Goal: Task Accomplishment & Management: Manage account settings

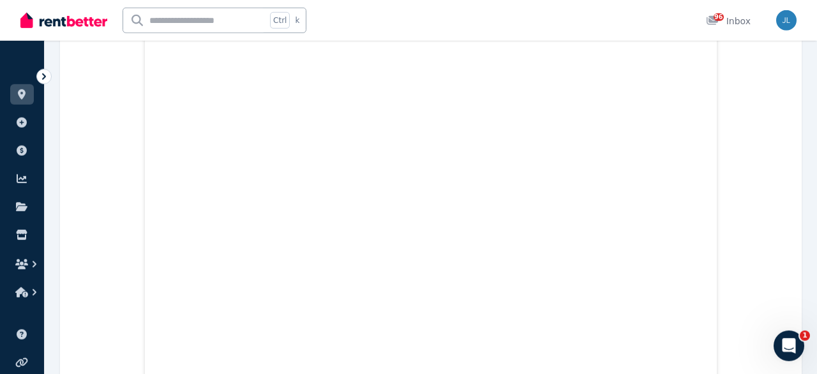
scroll to position [598, 0]
drag, startPoint x: 59, startPoint y: 24, endPoint x: 99, endPoint y: 1, distance: 45.8
click at [66, 20] on img at bounding box center [63, 20] width 87 height 19
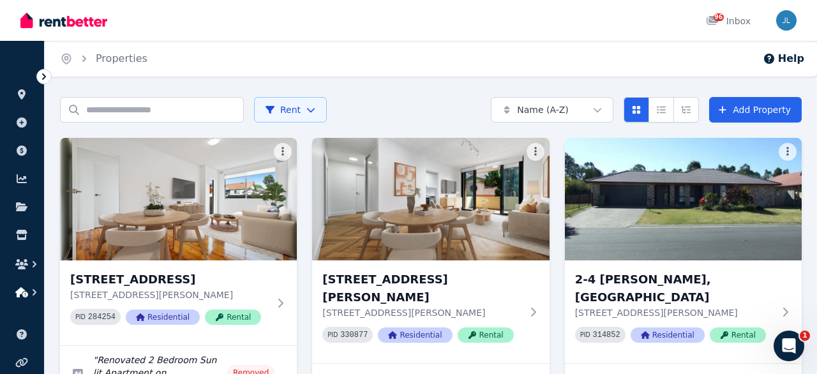
click at [20, 284] on button "button" at bounding box center [22, 292] width 24 height 23
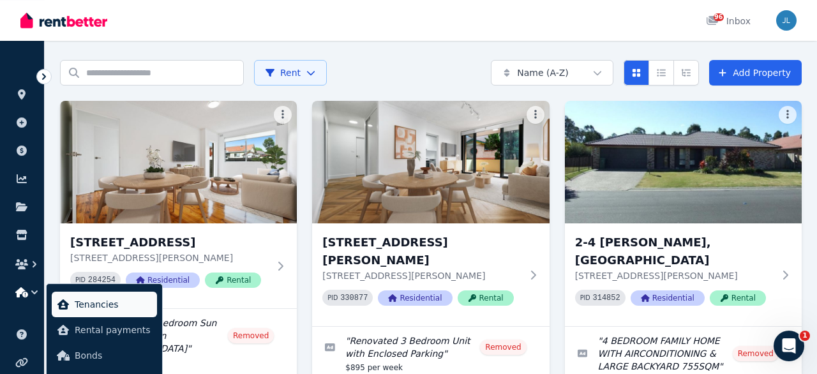
scroll to position [66, 0]
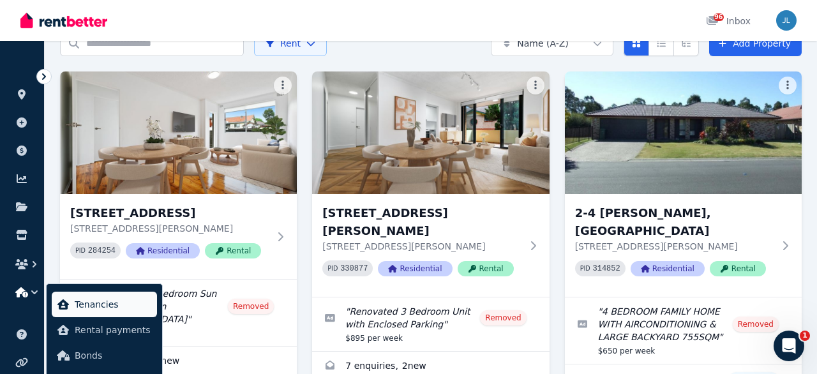
click at [106, 308] on span "Tenancies" at bounding box center [113, 304] width 77 height 15
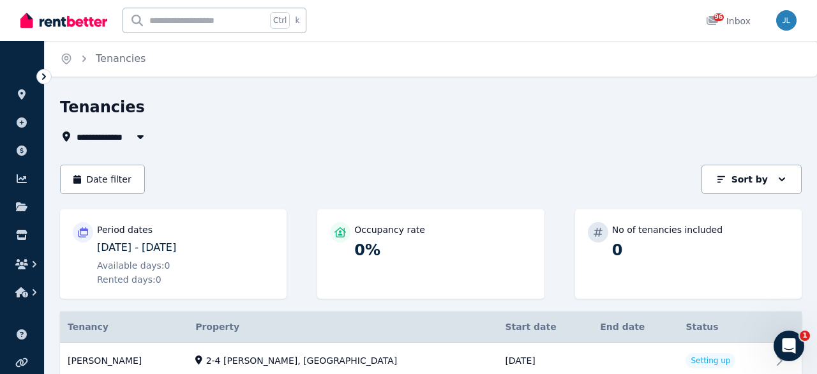
click at [525, 176] on div "Date filter Sort by Sort by" at bounding box center [431, 179] width 742 height 29
click at [591, 140] on div "**********" at bounding box center [427, 136] width 734 height 15
click at [238, 101] on div "Tenancies" at bounding box center [427, 109] width 734 height 24
drag, startPoint x: 478, startPoint y: 103, endPoint x: 477, endPoint y: 140, distance: 37.0
click at [478, 107] on div "Tenancies" at bounding box center [427, 109] width 734 height 24
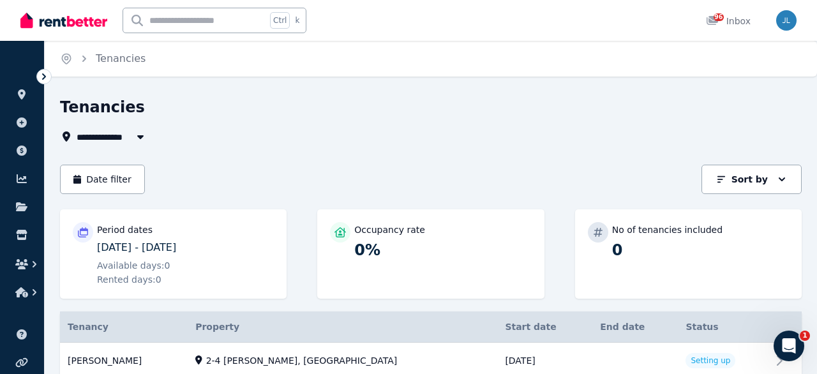
click at [541, 173] on div "Date filter Sort by Sort by" at bounding box center [431, 179] width 742 height 29
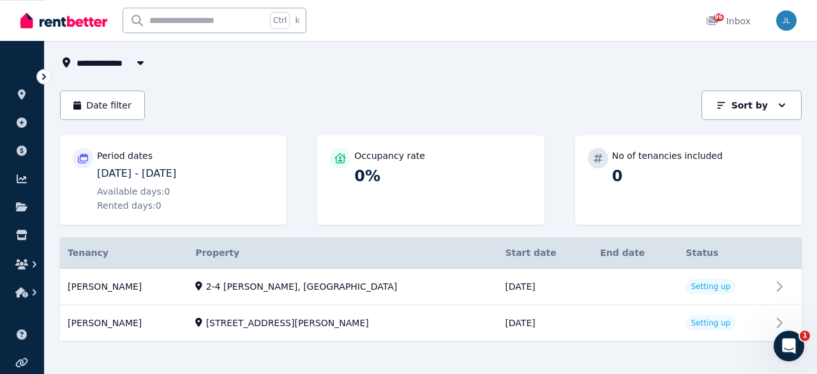
scroll to position [86, 0]
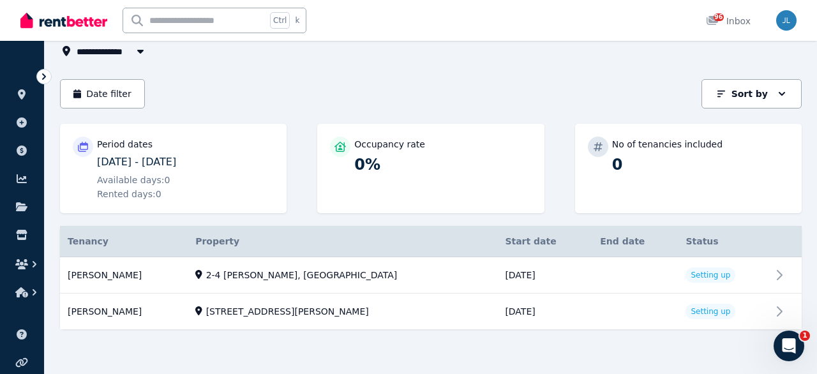
drag, startPoint x: 538, startPoint y: 81, endPoint x: 484, endPoint y: 1, distance: 96.7
click at [536, 80] on div "Date filter Sort by Sort by" at bounding box center [431, 93] width 742 height 29
drag, startPoint x: 350, startPoint y: 54, endPoint x: 260, endPoint y: 3, distance: 104.4
click at [350, 54] on div "**********" at bounding box center [427, 50] width 734 height 15
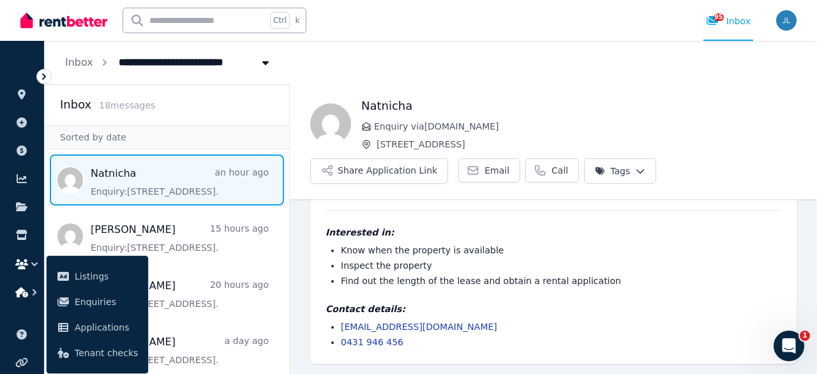
click at [20, 299] on button "button" at bounding box center [22, 292] width 24 height 23
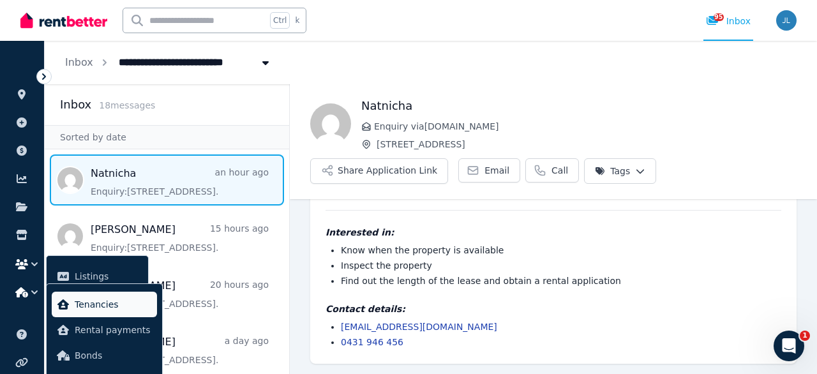
click at [92, 307] on span "Tenancies" at bounding box center [113, 304] width 77 height 15
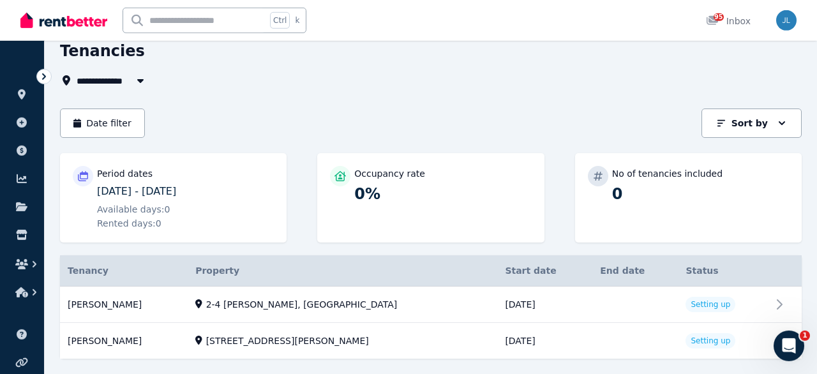
scroll to position [86, 0]
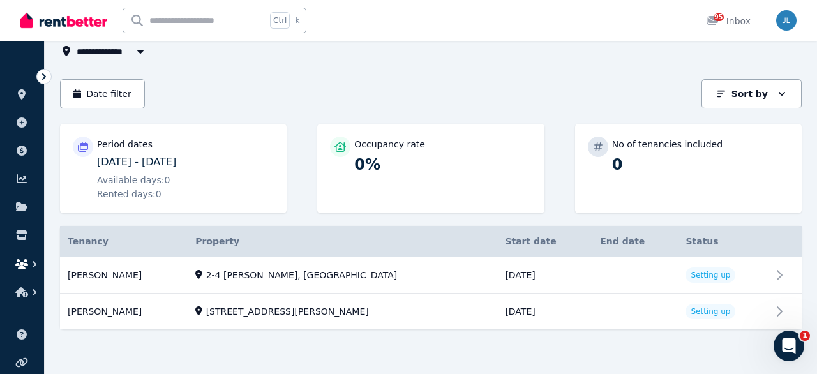
click at [16, 265] on icon "button" at bounding box center [21, 264] width 13 height 10
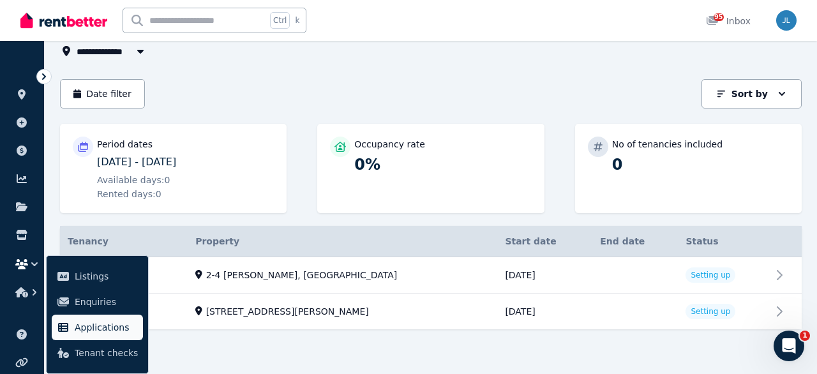
click at [86, 330] on span "Applications" at bounding box center [106, 327] width 63 height 15
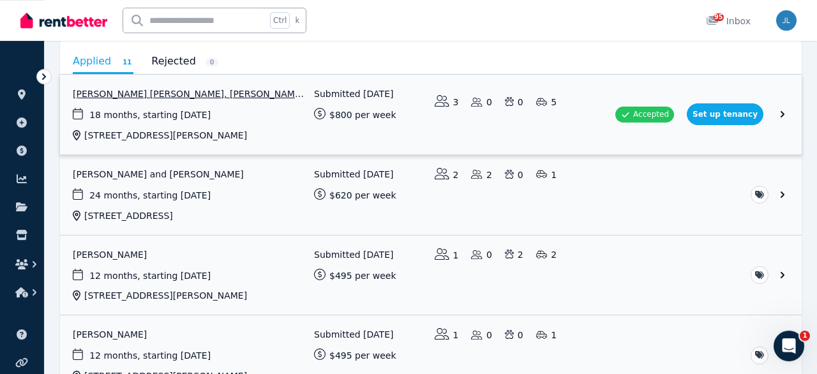
scroll to position [133, 0]
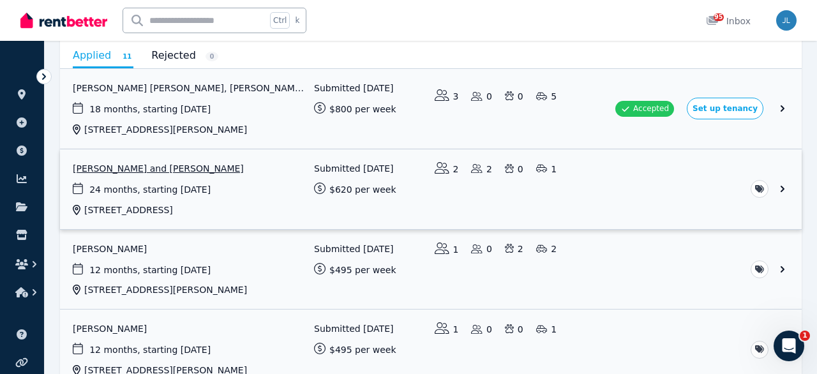
click at [173, 169] on link "View application: Sam Rowe and Kimberly Jeane Goco" at bounding box center [431, 189] width 742 height 80
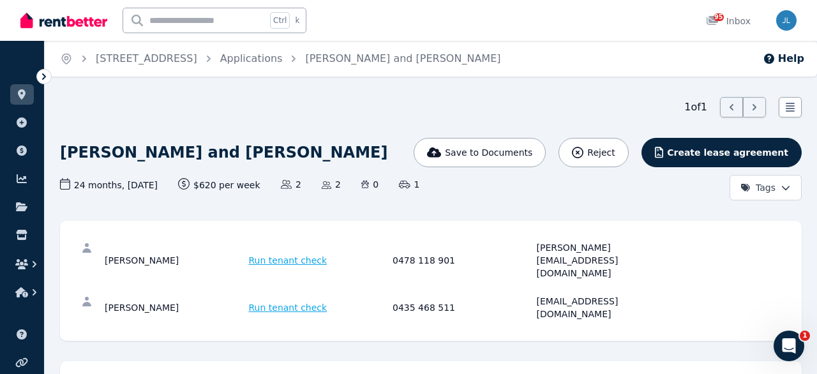
click at [42, 77] on icon at bounding box center [44, 76] width 13 height 13
